Goal: Task Accomplishment & Management: Manage account settings

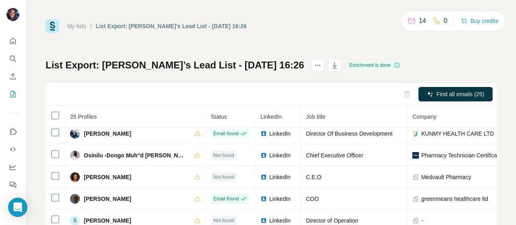
scroll to position [357, 0]
click at [330, 67] on icon "button" at bounding box center [334, 65] width 8 height 8
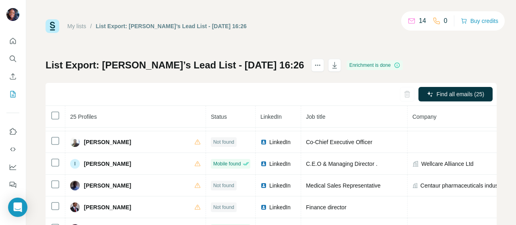
scroll to position [295, 0]
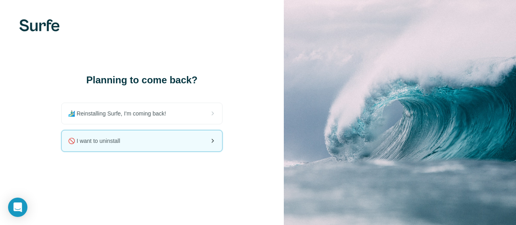
click at [99, 141] on span "🚫 I want to uninstall" at bounding box center [97, 141] width 58 height 8
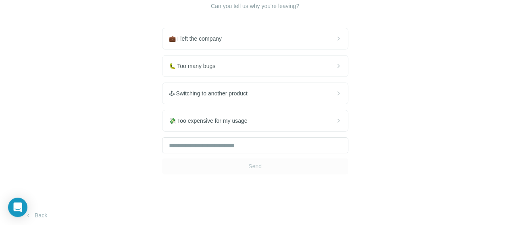
scroll to position [74, 0]
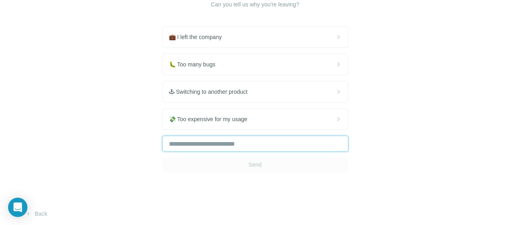
click at [162, 141] on input "text" at bounding box center [255, 144] width 186 height 16
type input "**********"
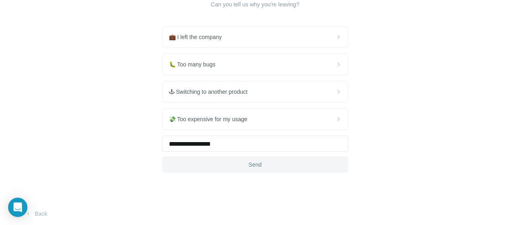
click at [162, 162] on button "Send" at bounding box center [255, 165] width 186 height 16
